Goal: Complete application form

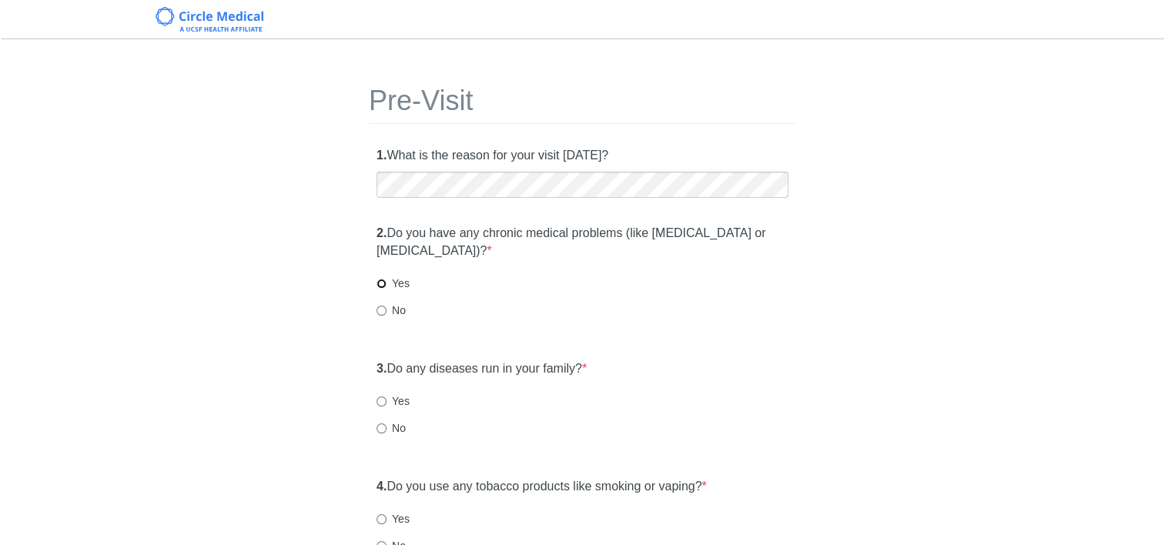
click at [383, 283] on input "Yes" at bounding box center [382, 284] width 10 height 10
radio input "true"
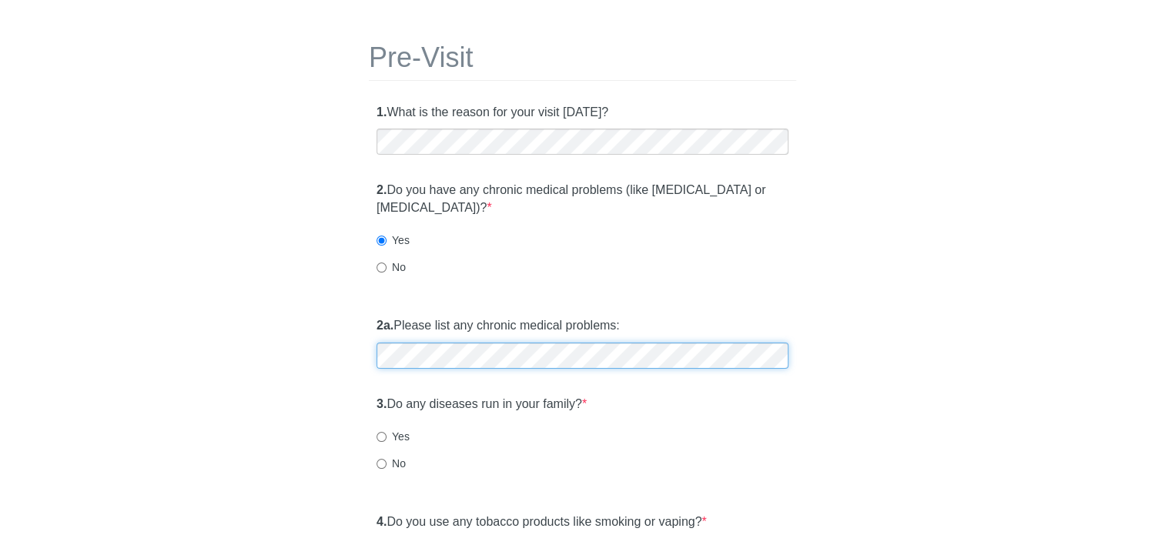
scroll to position [77, 0]
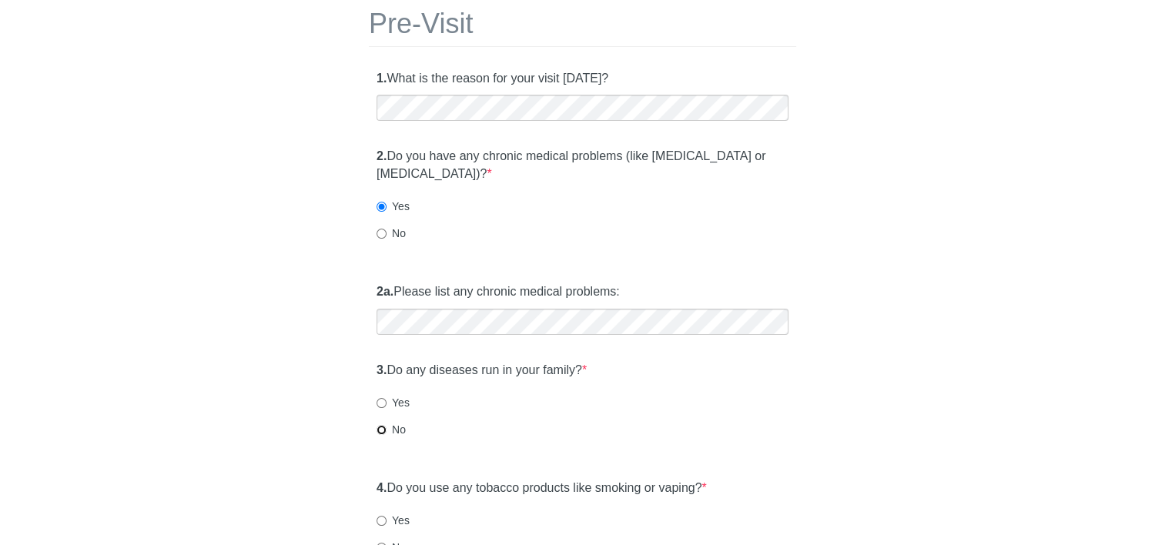
click at [379, 429] on input "No" at bounding box center [382, 430] width 10 height 10
radio input "true"
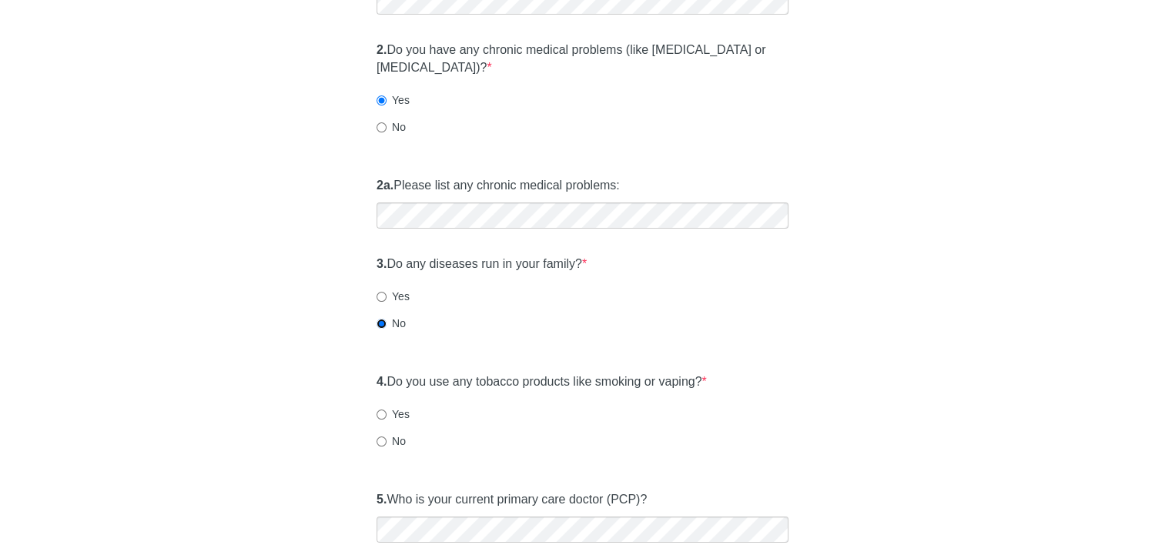
scroll to position [328, 0]
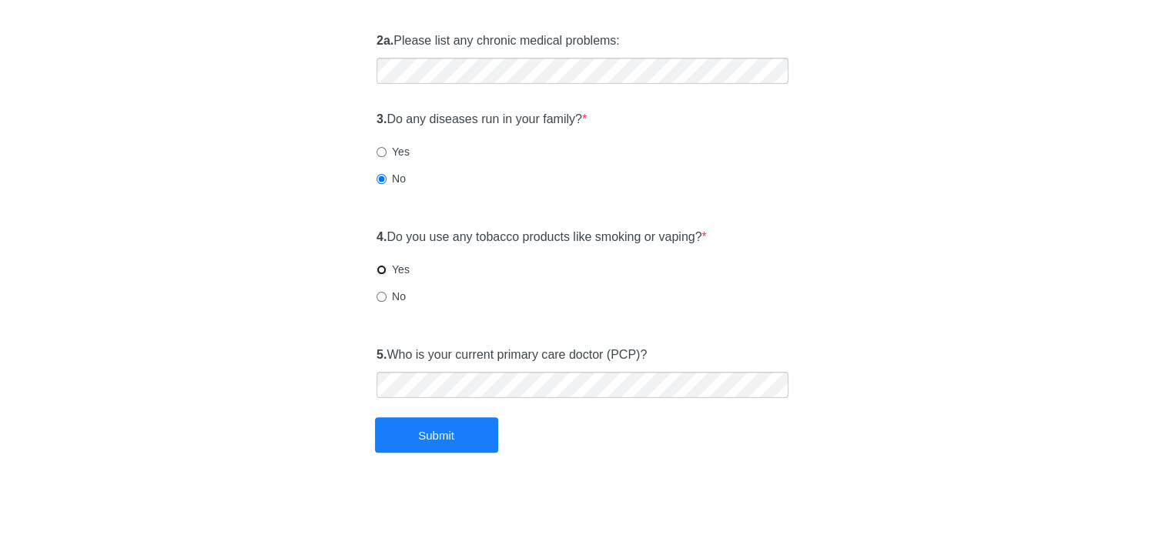
click at [379, 272] on input "Yes" at bounding box center [382, 270] width 10 height 10
radio input "true"
click at [415, 439] on button "Submit" at bounding box center [436, 435] width 123 height 36
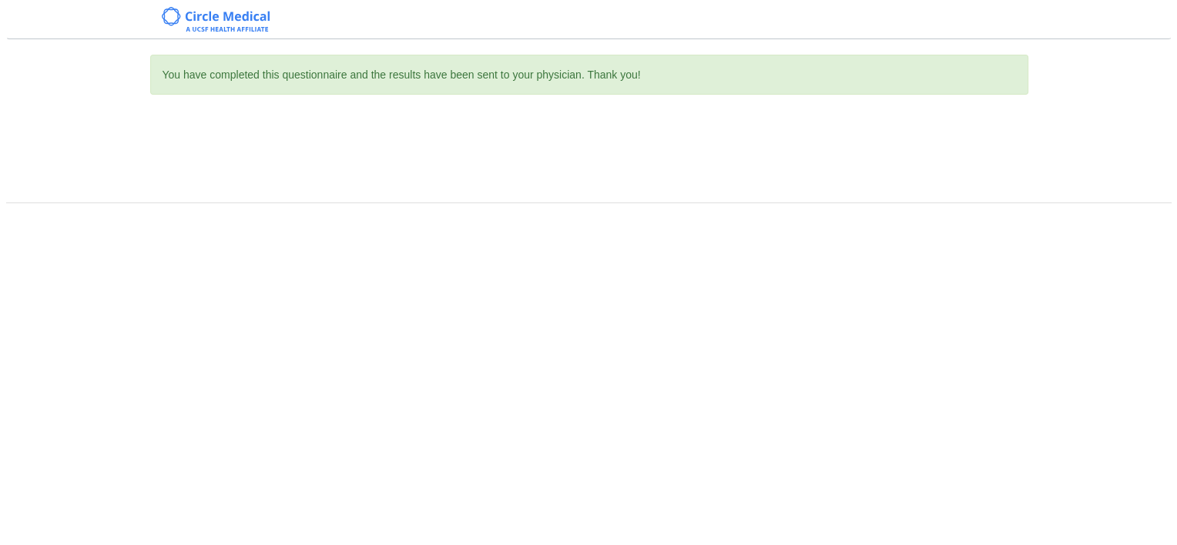
scroll to position [0, 0]
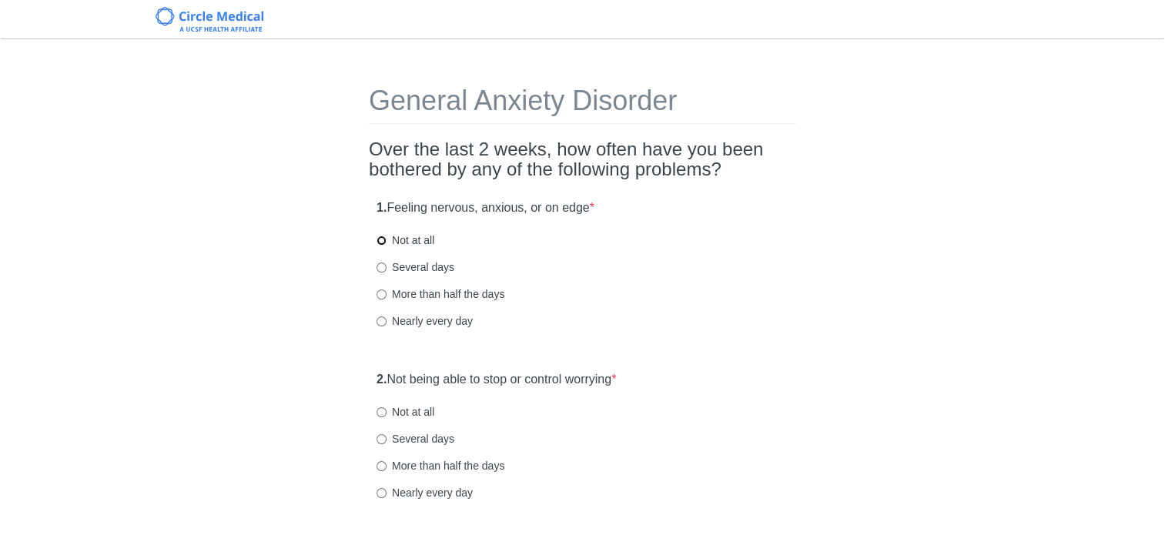
click at [381, 237] on input "Not at all" at bounding box center [382, 241] width 10 height 10
radio input "true"
click at [380, 413] on input "Not at all" at bounding box center [382, 412] width 10 height 10
radio input "true"
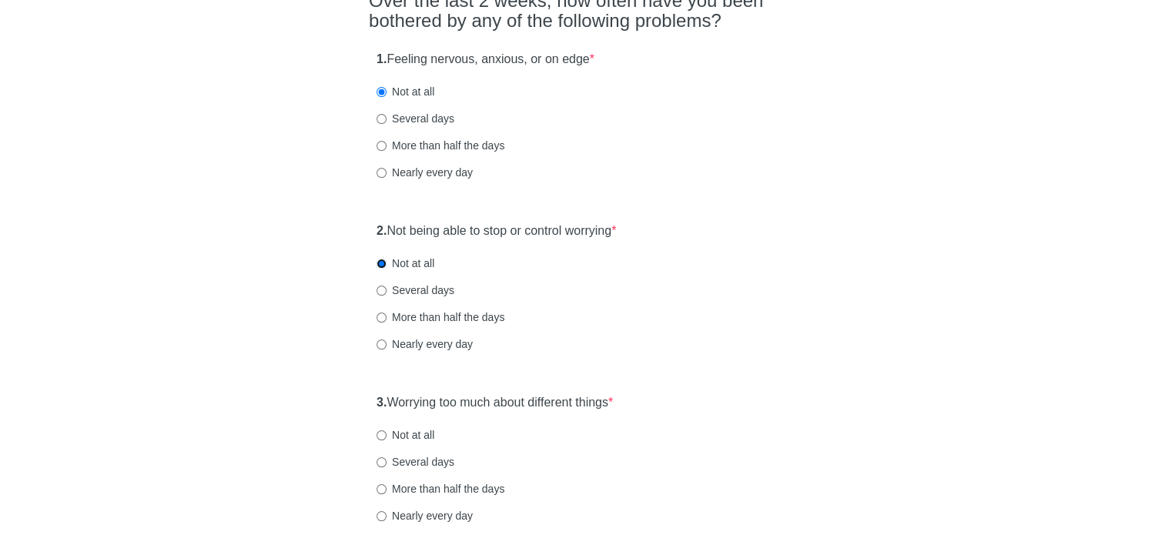
scroll to position [154, 0]
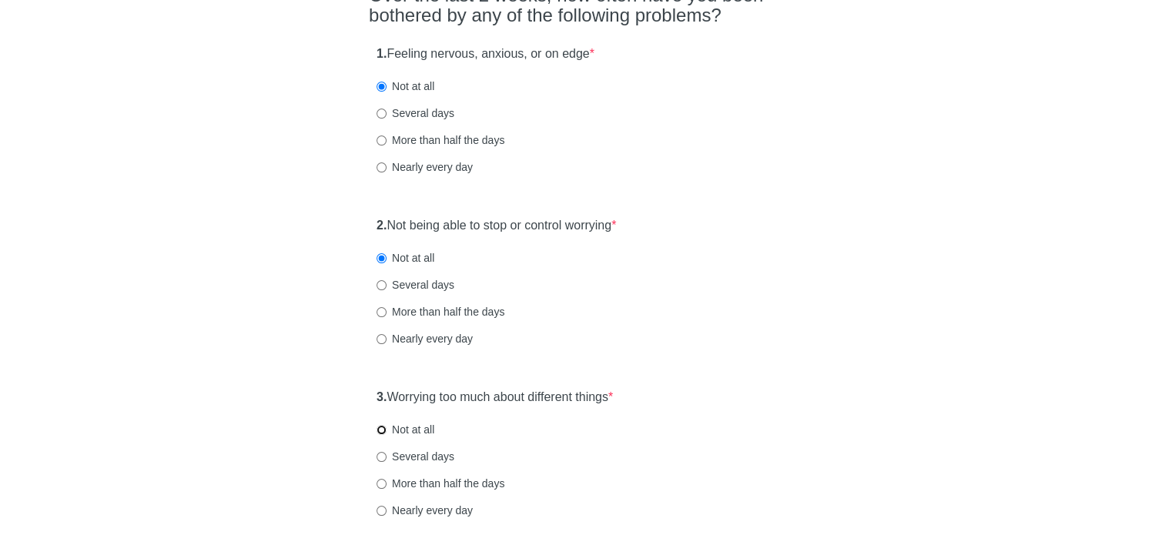
click at [380, 425] on input "Not at all" at bounding box center [382, 430] width 10 height 10
radio input "true"
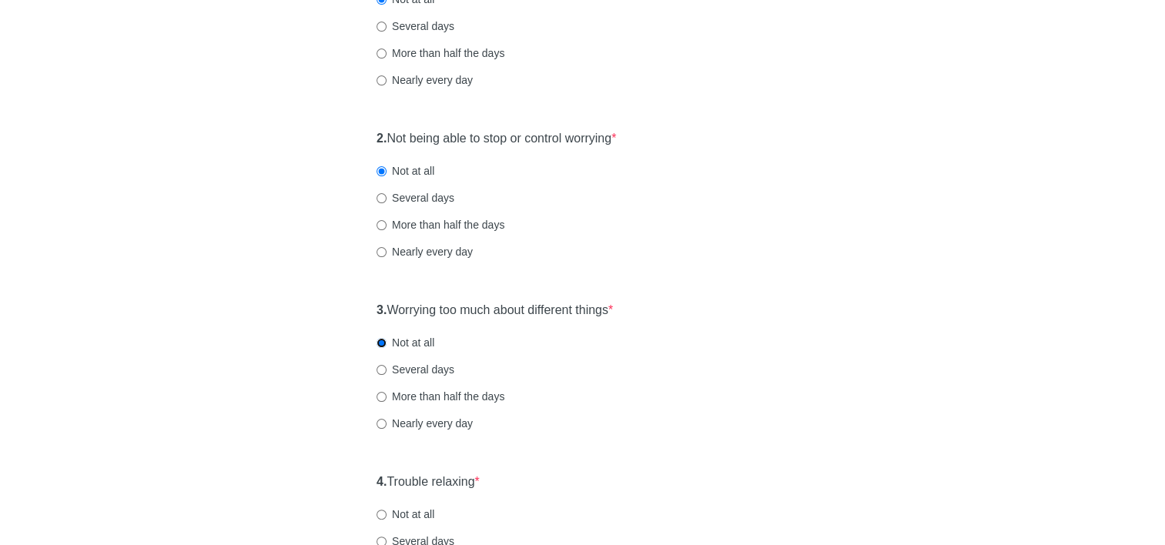
scroll to position [308, 0]
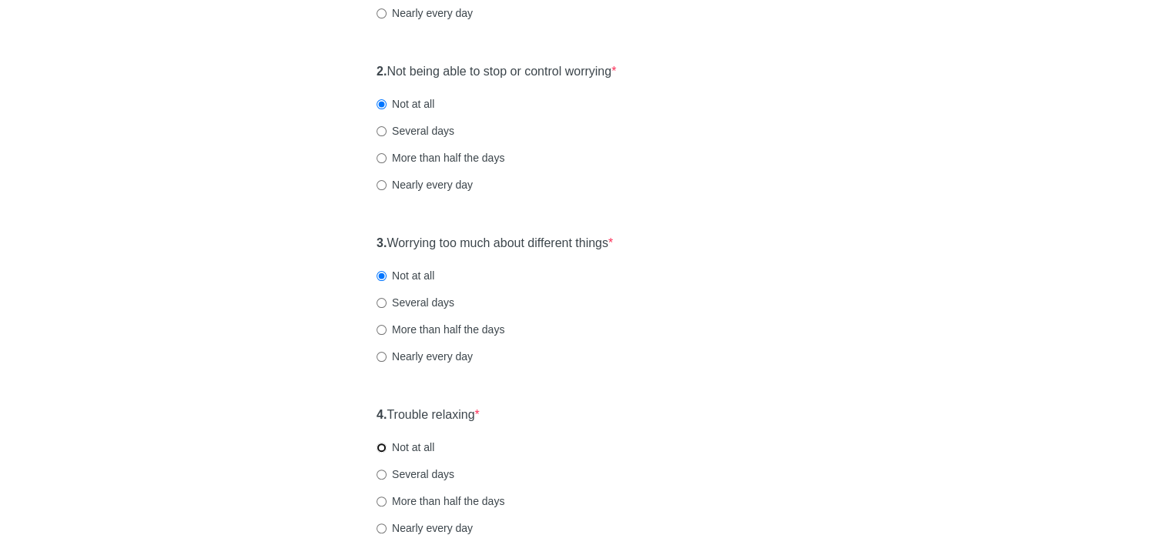
click at [380, 447] on input "Not at all" at bounding box center [382, 448] width 10 height 10
radio input "true"
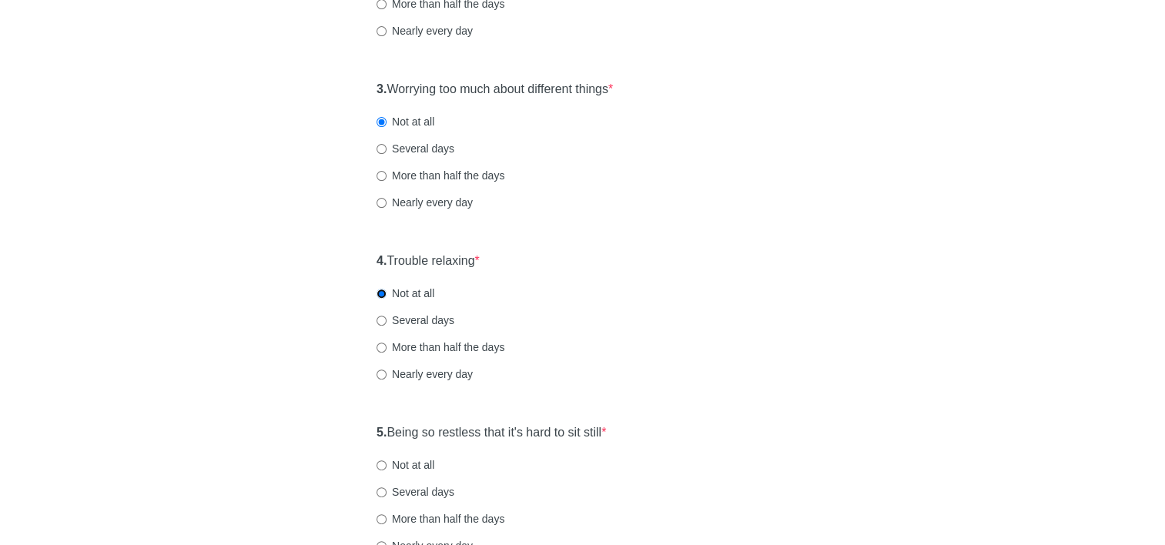
scroll to position [539, 0]
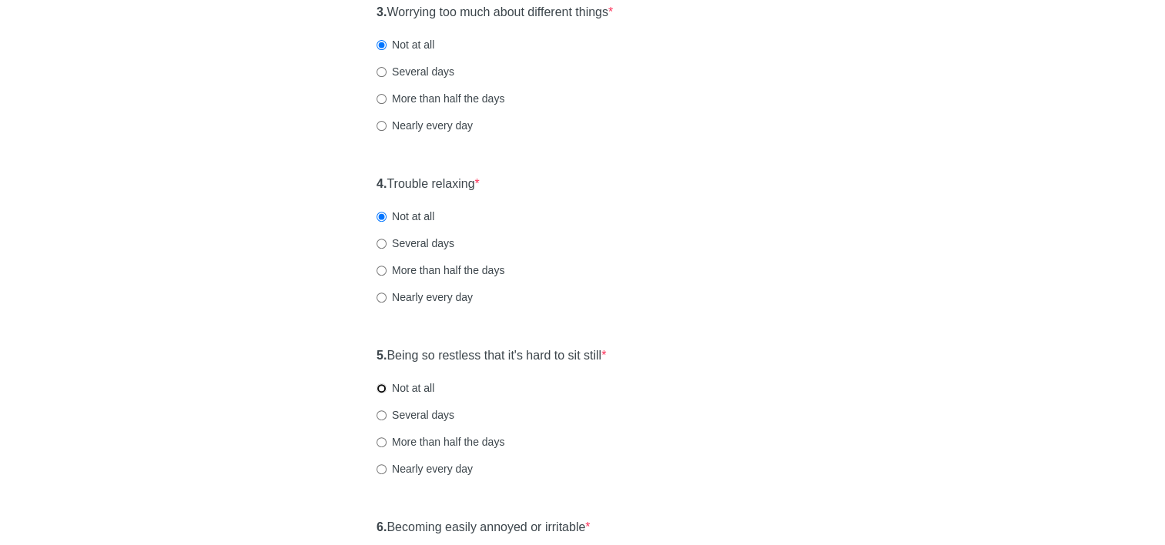
click at [382, 390] on input "Not at all" at bounding box center [382, 388] width 10 height 10
radio input "true"
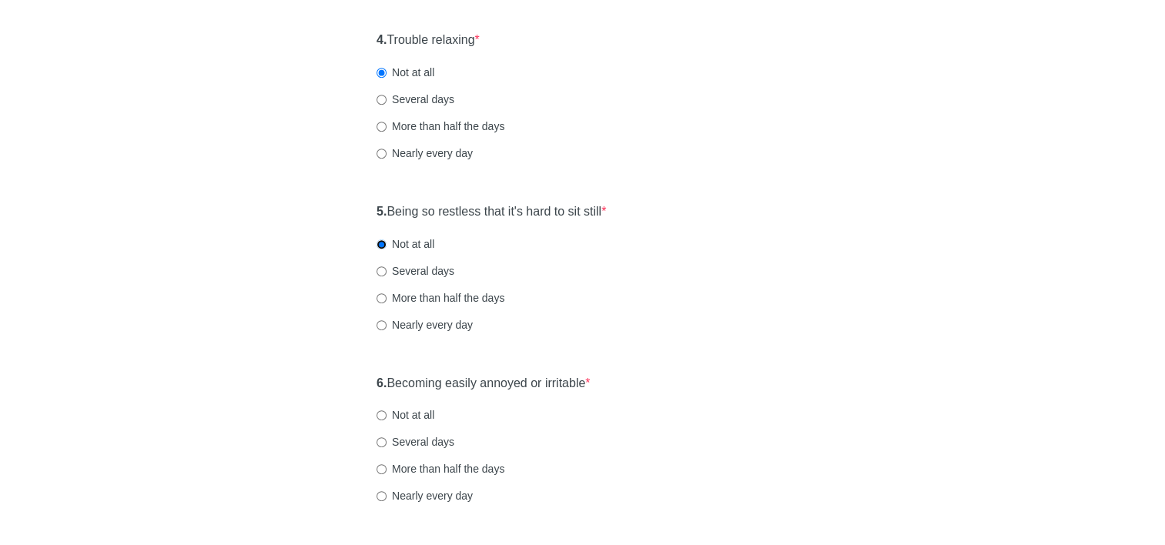
scroll to position [693, 0]
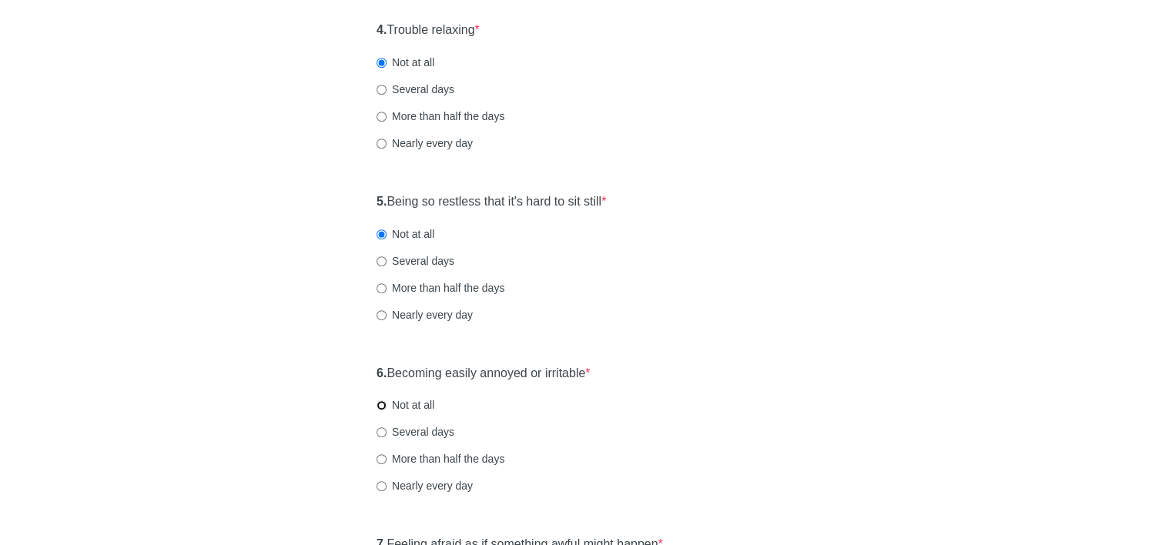
click at [379, 407] on input "Not at all" at bounding box center [382, 405] width 10 height 10
radio input "true"
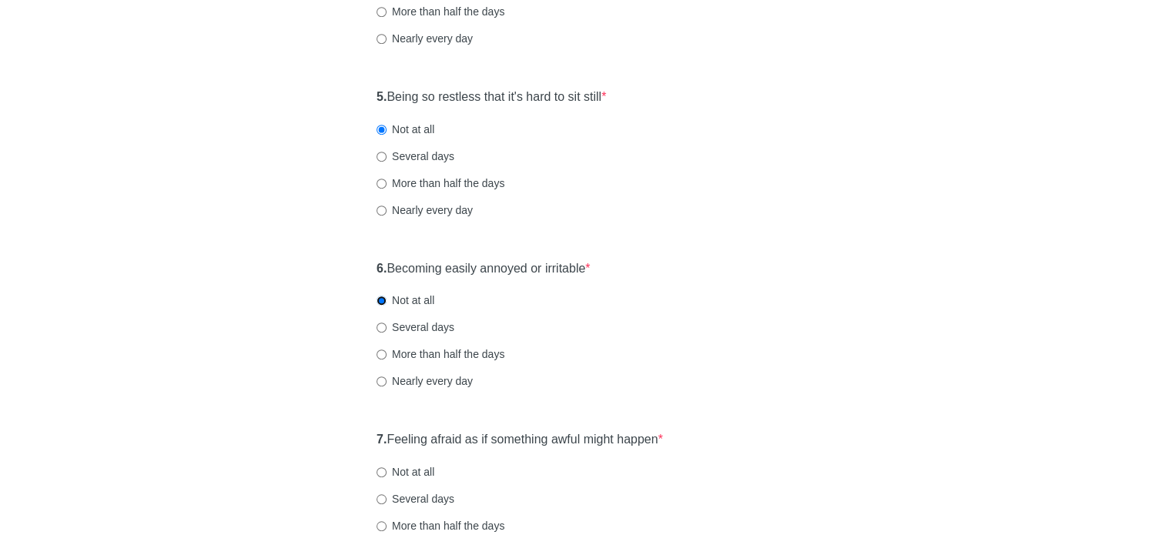
scroll to position [924, 0]
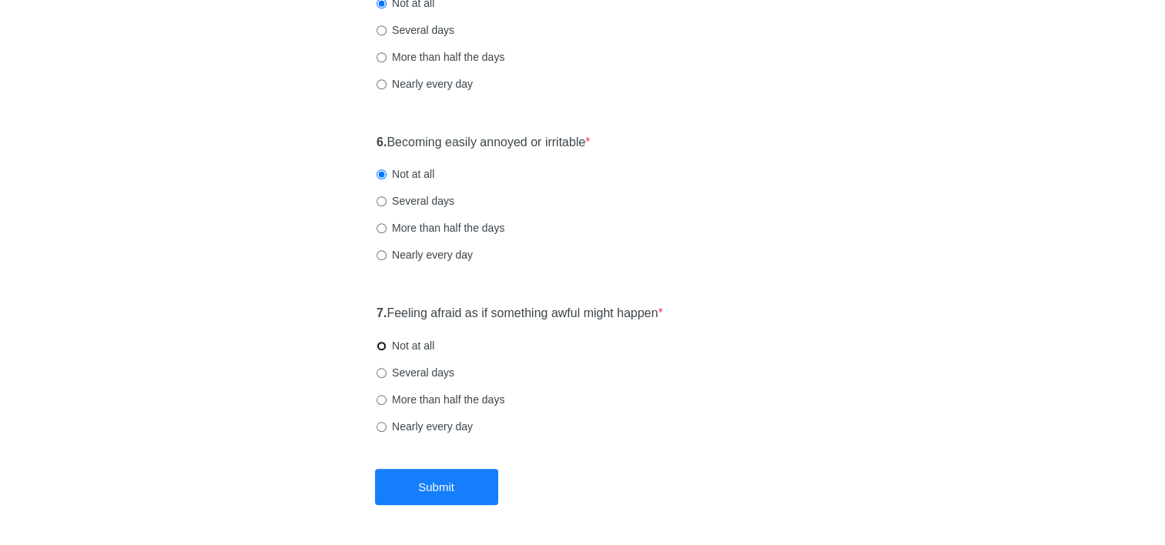
click at [384, 348] on input "Not at all" at bounding box center [382, 346] width 10 height 10
radio input "true"
click at [428, 492] on button "Submit" at bounding box center [436, 487] width 123 height 36
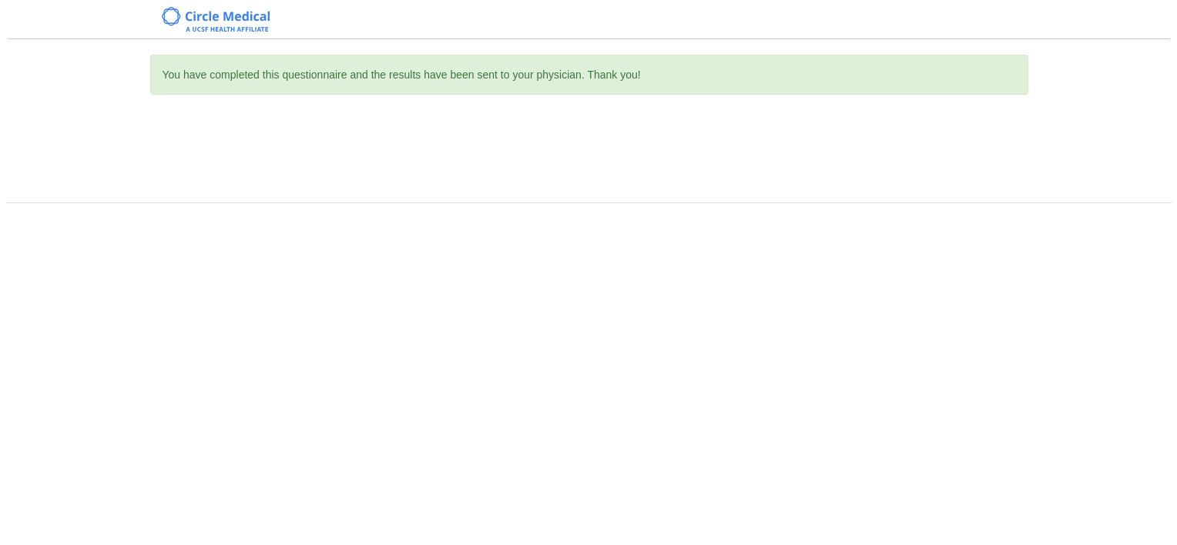
scroll to position [0, 0]
